Goal: Task Accomplishment & Management: Use online tool/utility

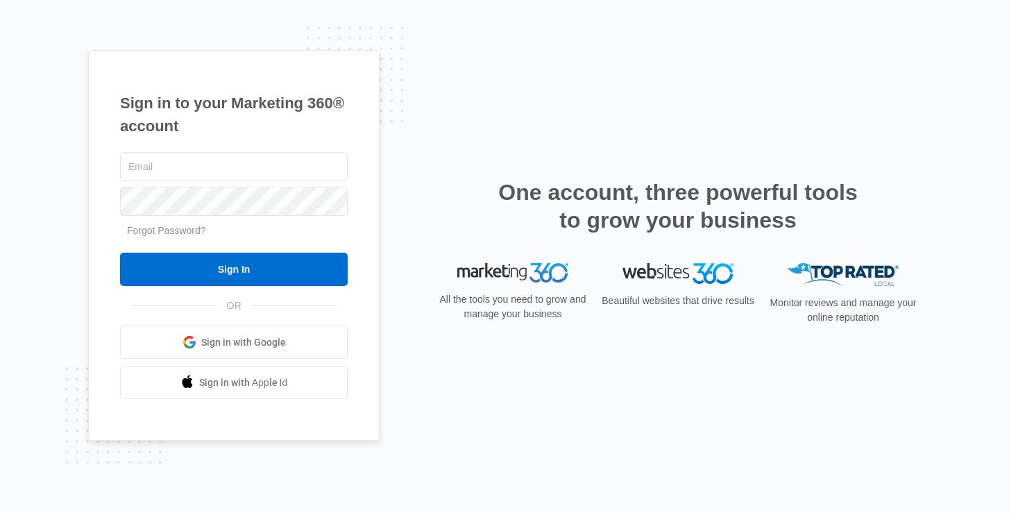
type input "[EMAIL_ADDRESS][PERSON_NAME][DOMAIN_NAME]"
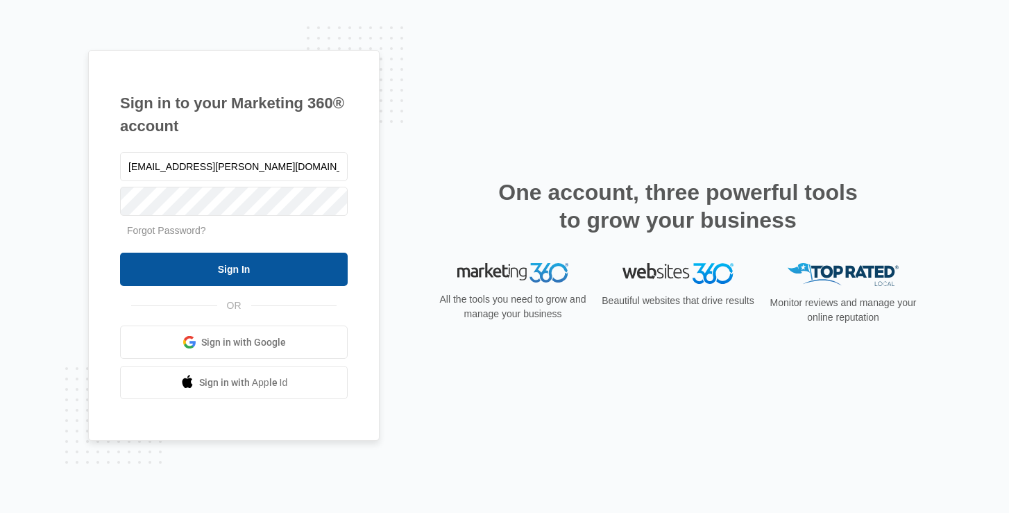
click at [189, 271] on input "Sign In" at bounding box center [234, 269] width 228 height 33
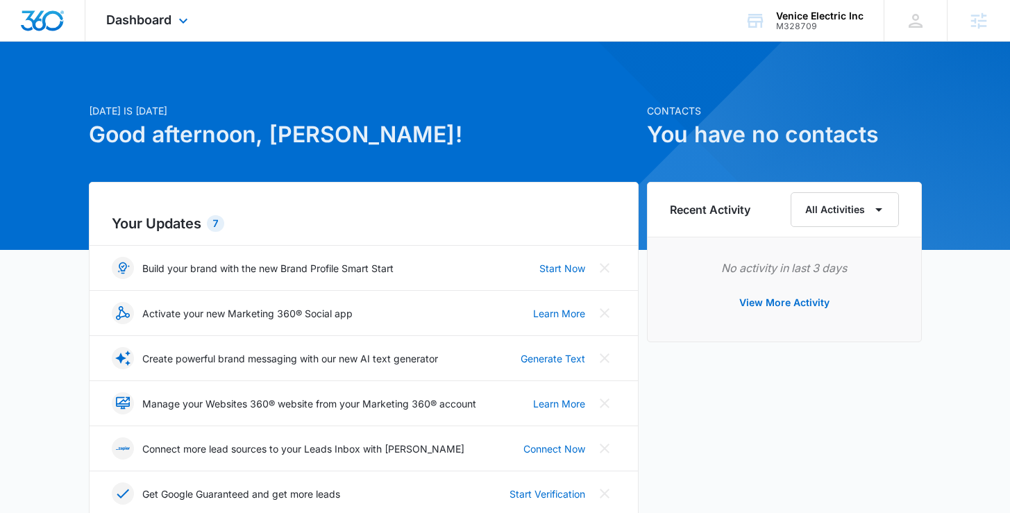
click at [172, 21] on div "Dashboard Apps Reputation CRM Email Social Content Ads Intelligence Files Brand…" at bounding box center [148, 20] width 127 height 41
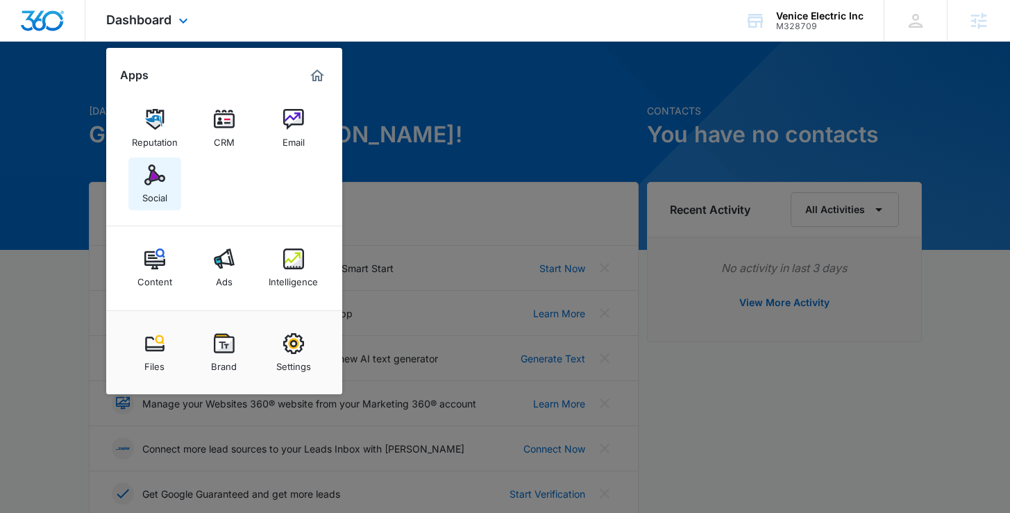
click at [167, 179] on link "Social" at bounding box center [154, 184] width 53 height 53
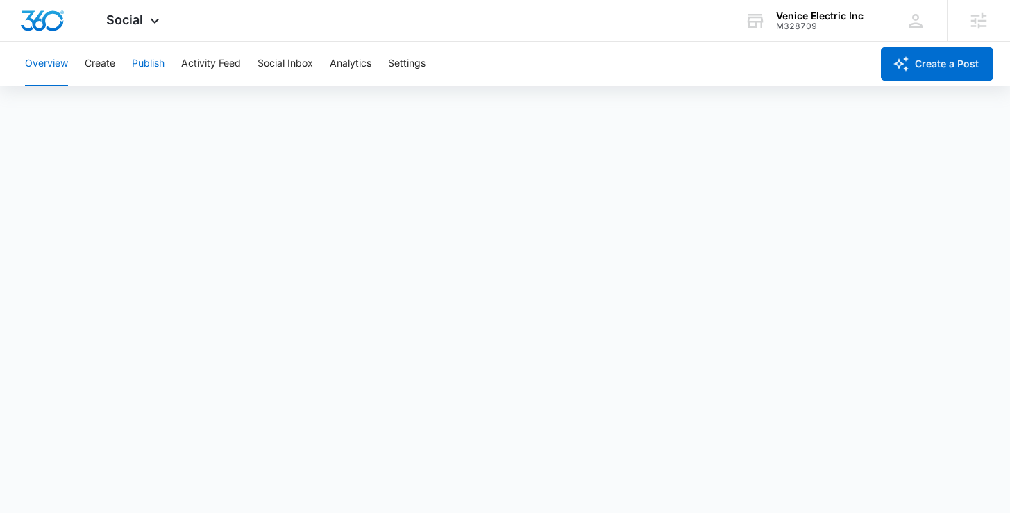
click at [151, 66] on button "Publish" at bounding box center [148, 64] width 33 height 44
click at [101, 64] on button "Create" at bounding box center [100, 64] width 31 height 44
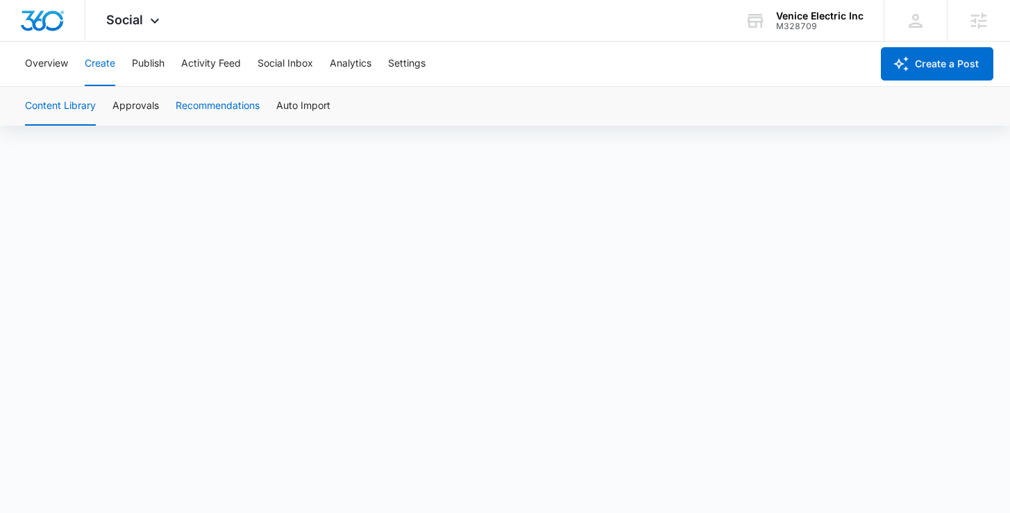
scroll to position [10, 0]
